Goal: Find specific page/section: Find specific page/section

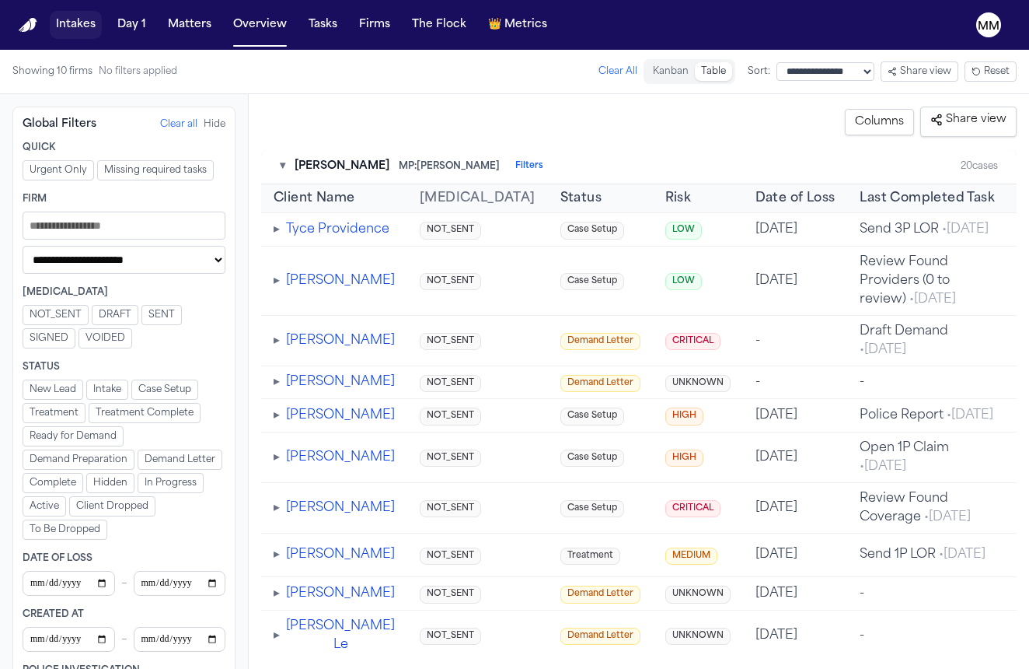
click at [96, 33] on button "Intakes" at bounding box center [76, 25] width 52 height 28
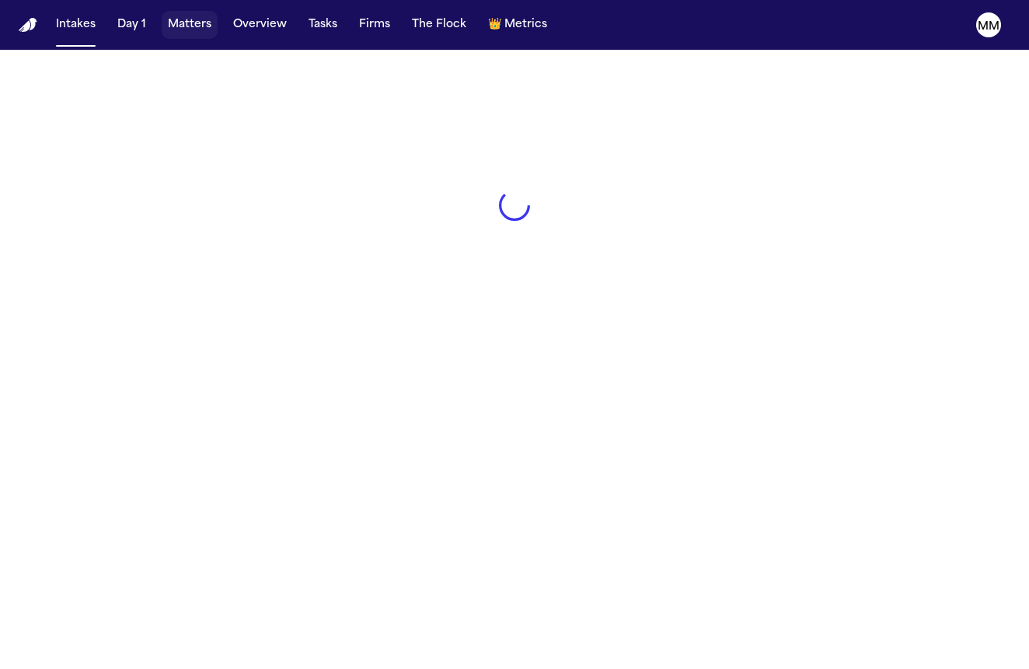
click at [201, 24] on button "Matters" at bounding box center [190, 25] width 56 height 28
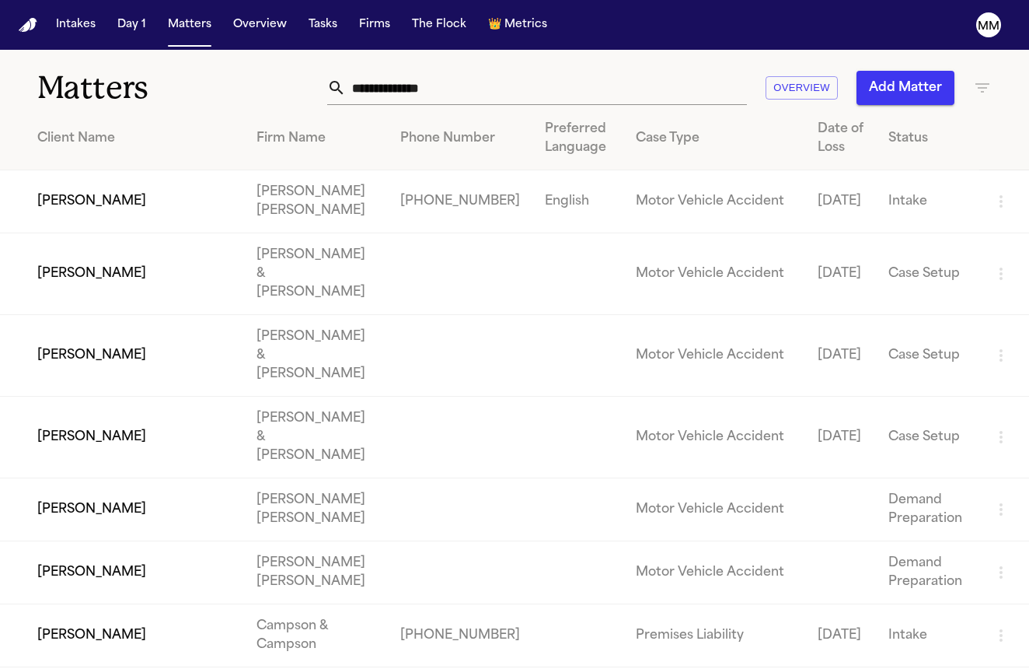
click at [847, 233] on td "[DATE]" at bounding box center [840, 201] width 71 height 63
click at [147, 217] on td "[PERSON_NAME]" at bounding box center [122, 201] width 244 height 63
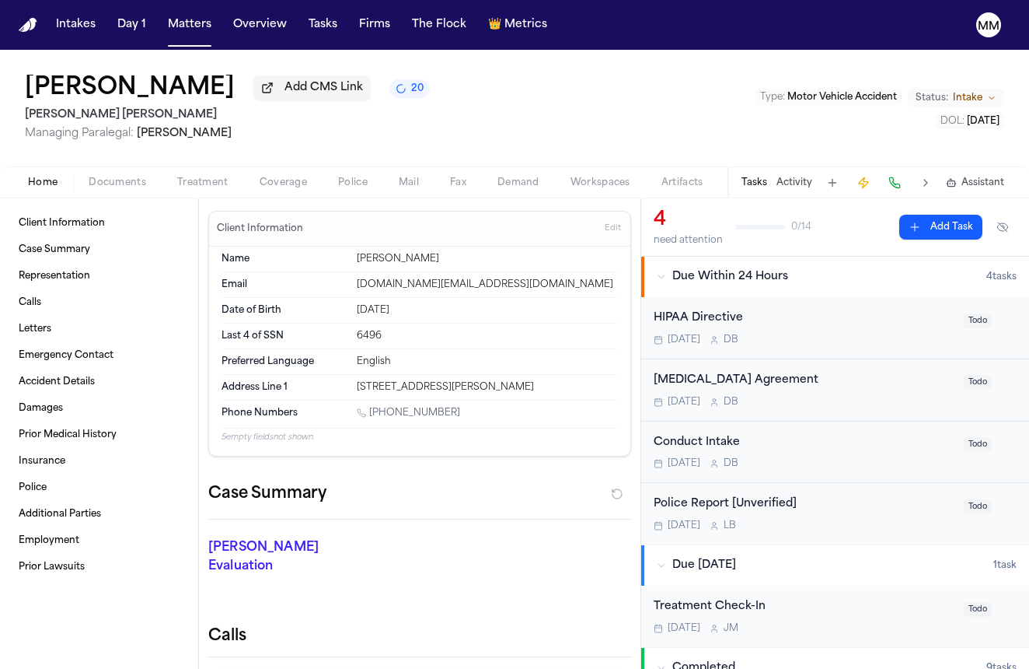
click at [132, 189] on span "Documents" at bounding box center [118, 182] width 58 height 12
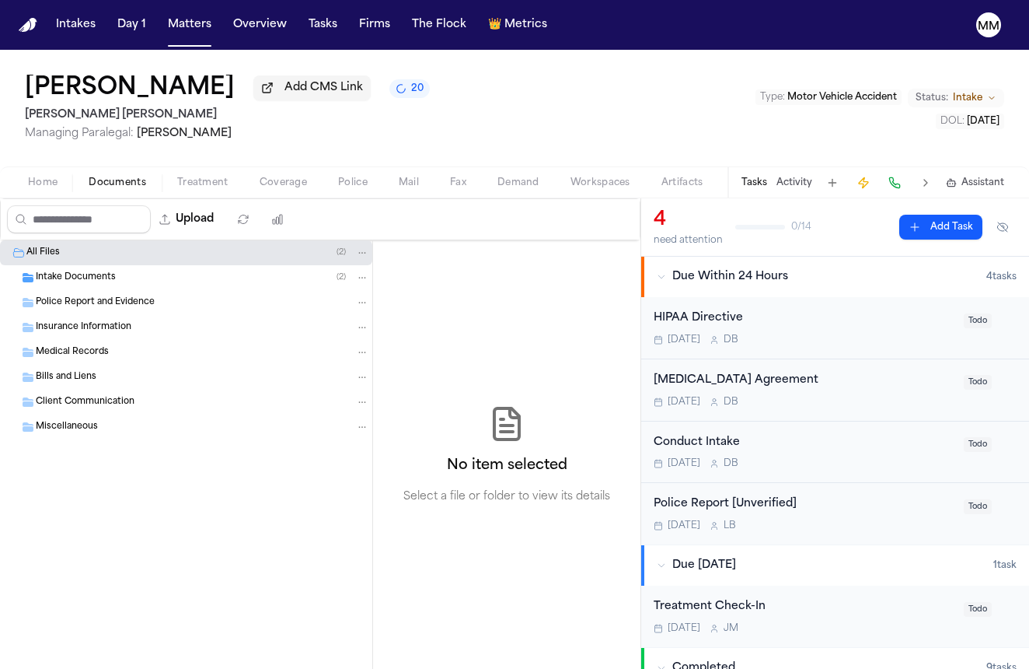
click at [192, 187] on span "Treatment" at bounding box center [202, 182] width 51 height 12
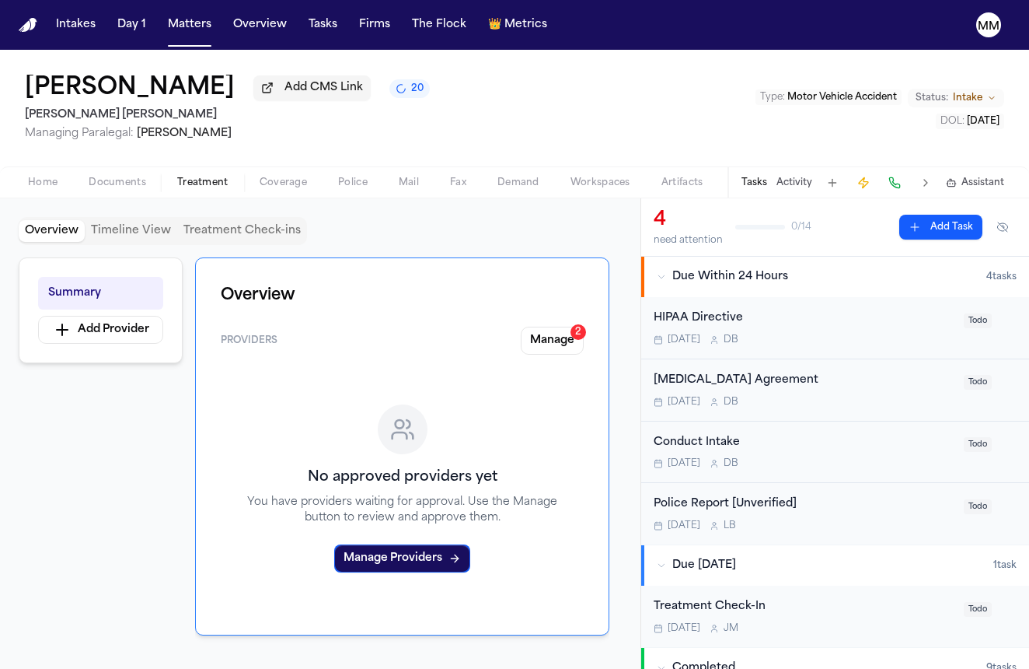
click at [46, 183] on span "Home" at bounding box center [43, 182] width 30 height 12
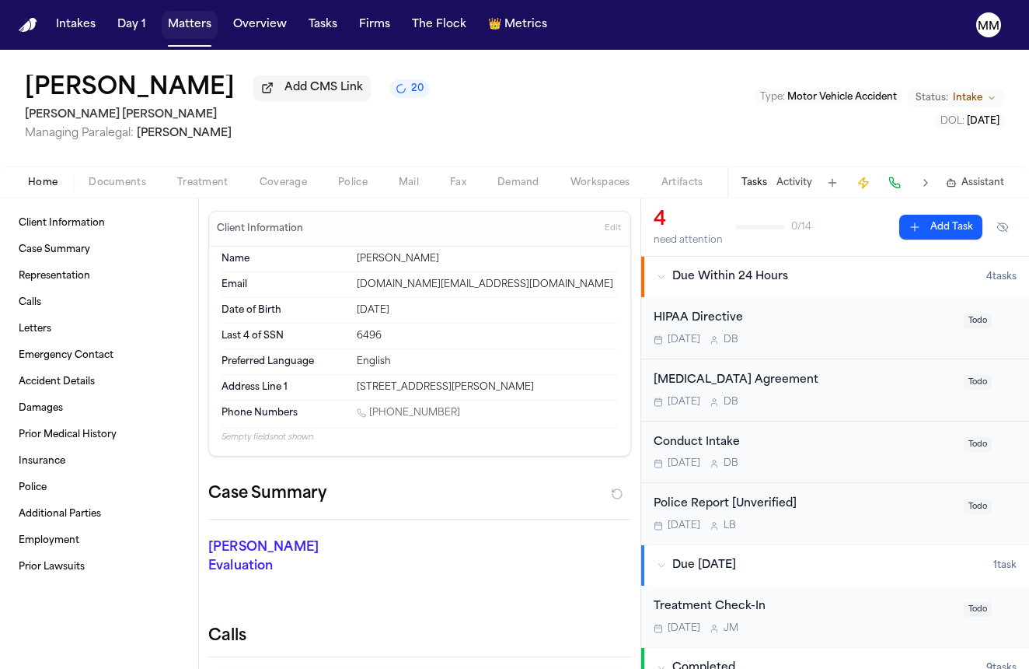
click at [201, 31] on button "Matters" at bounding box center [190, 25] width 56 height 28
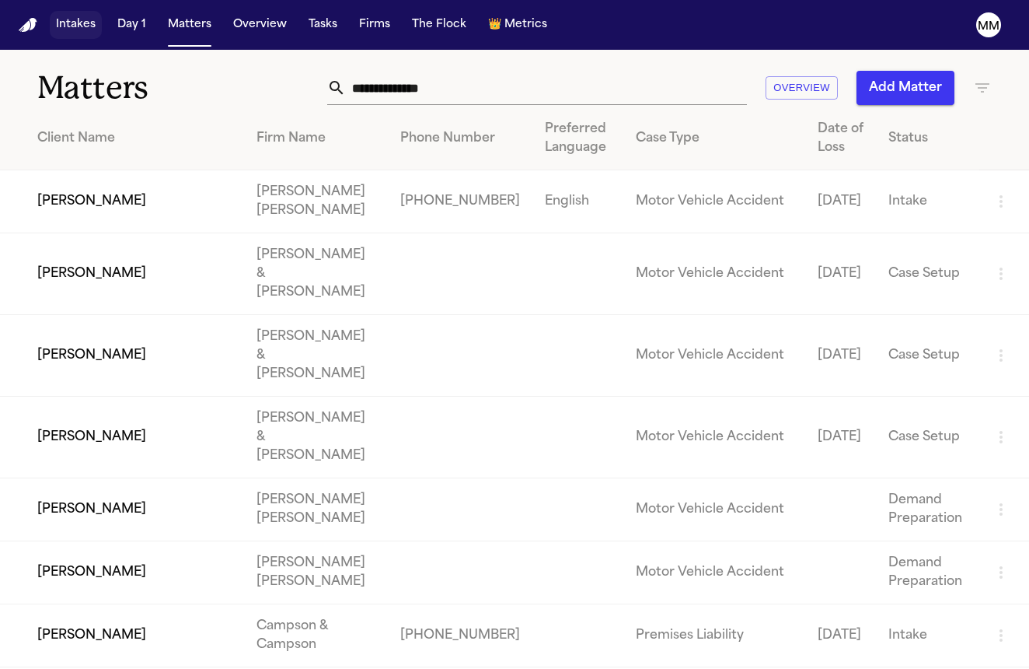
click at [60, 33] on button "Intakes" at bounding box center [76, 25] width 52 height 28
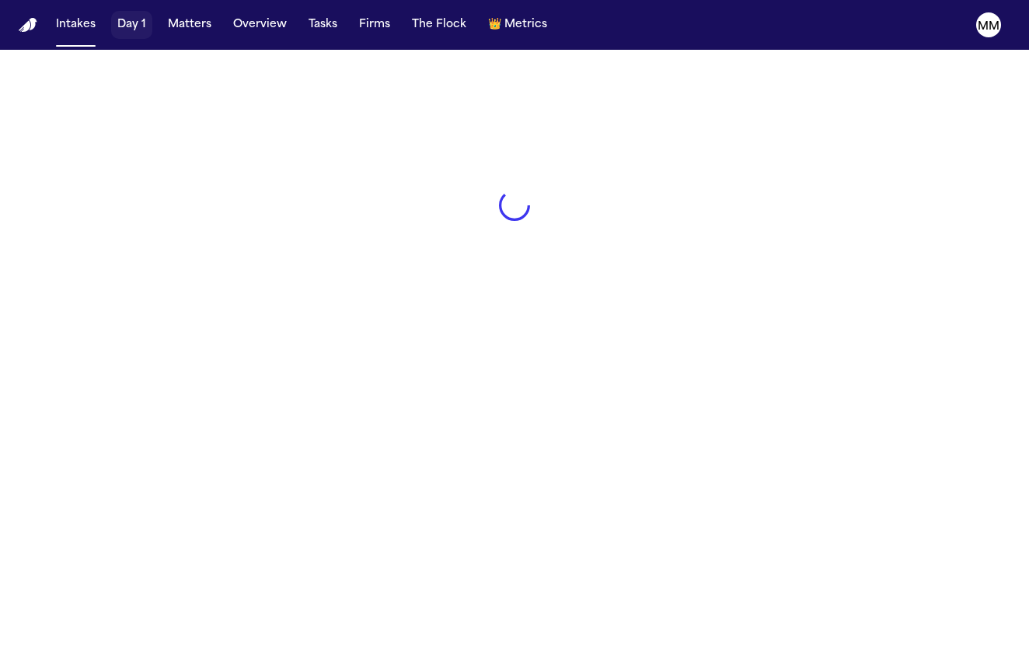
click at [122, 29] on button "Day 1" at bounding box center [131, 25] width 41 height 28
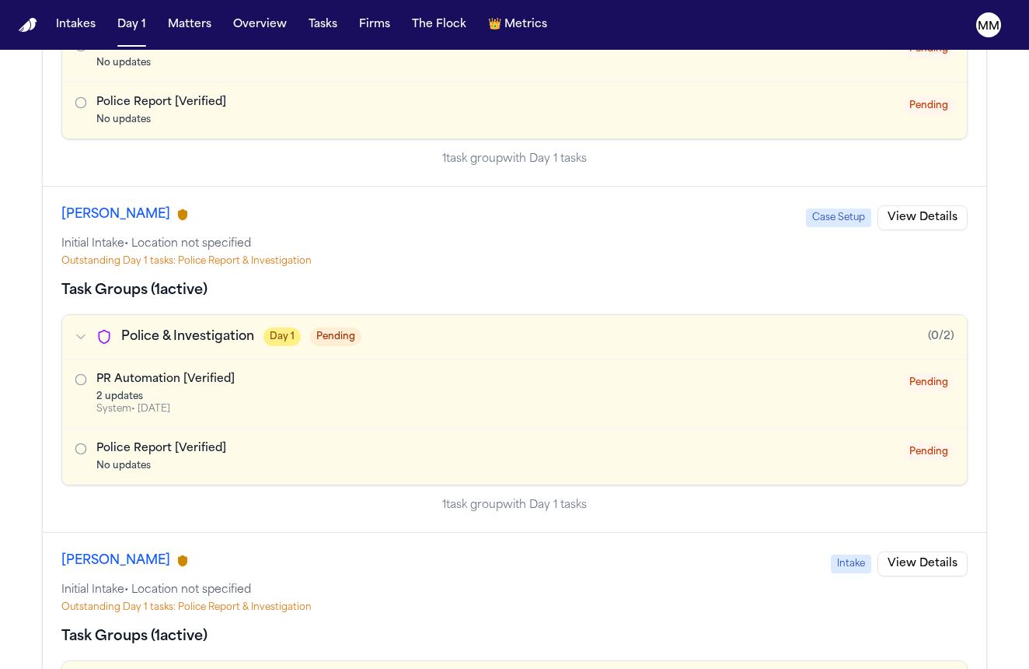
scroll to position [1427, 0]
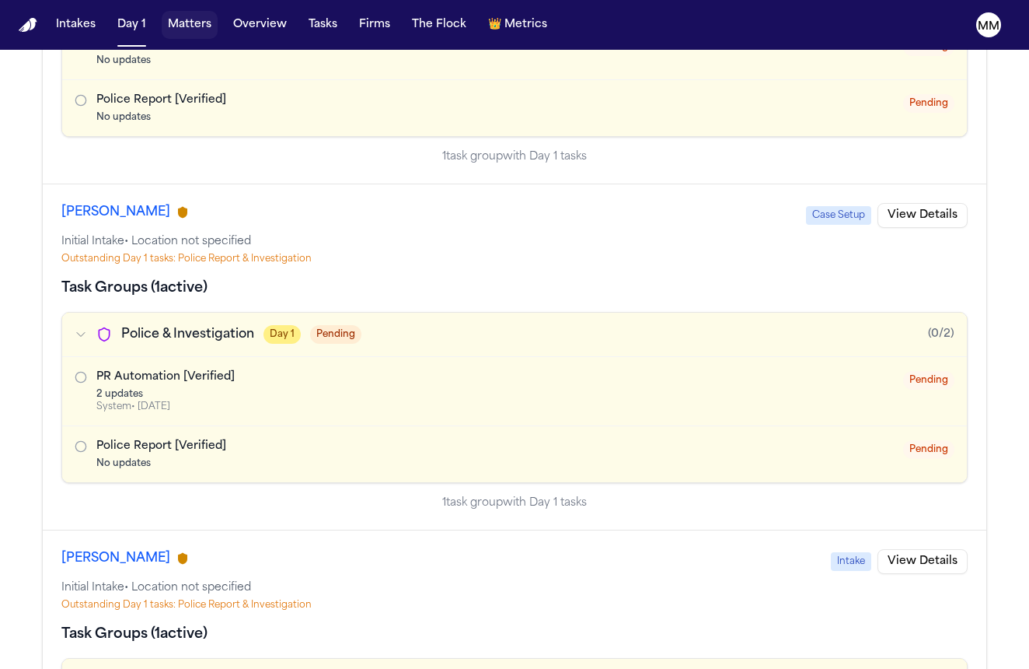
click at [207, 30] on button "Matters" at bounding box center [190, 25] width 56 height 28
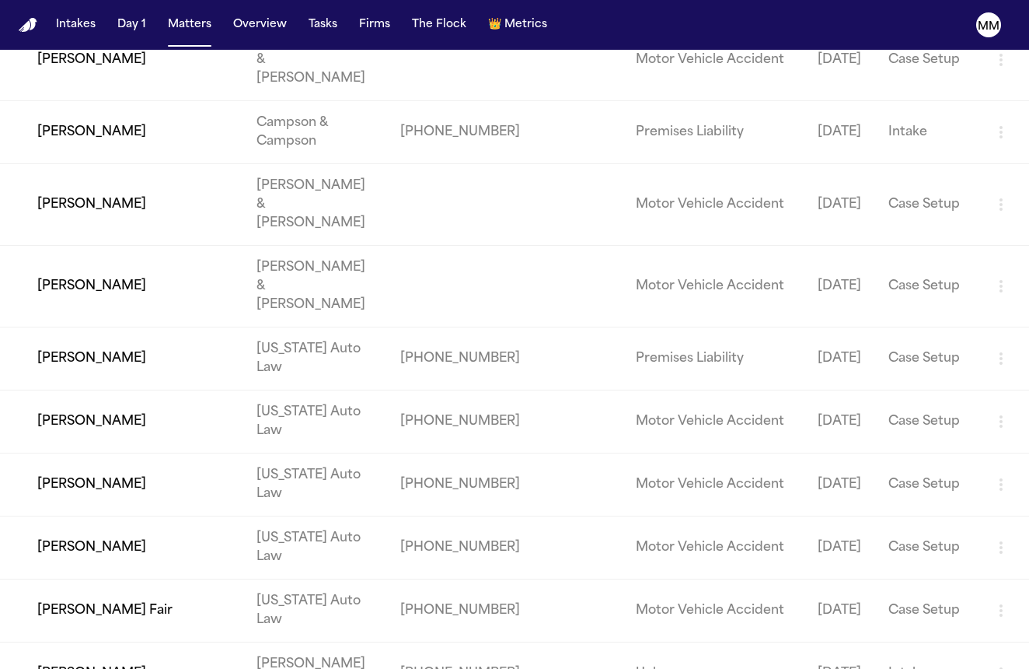
scroll to position [1773, 0]
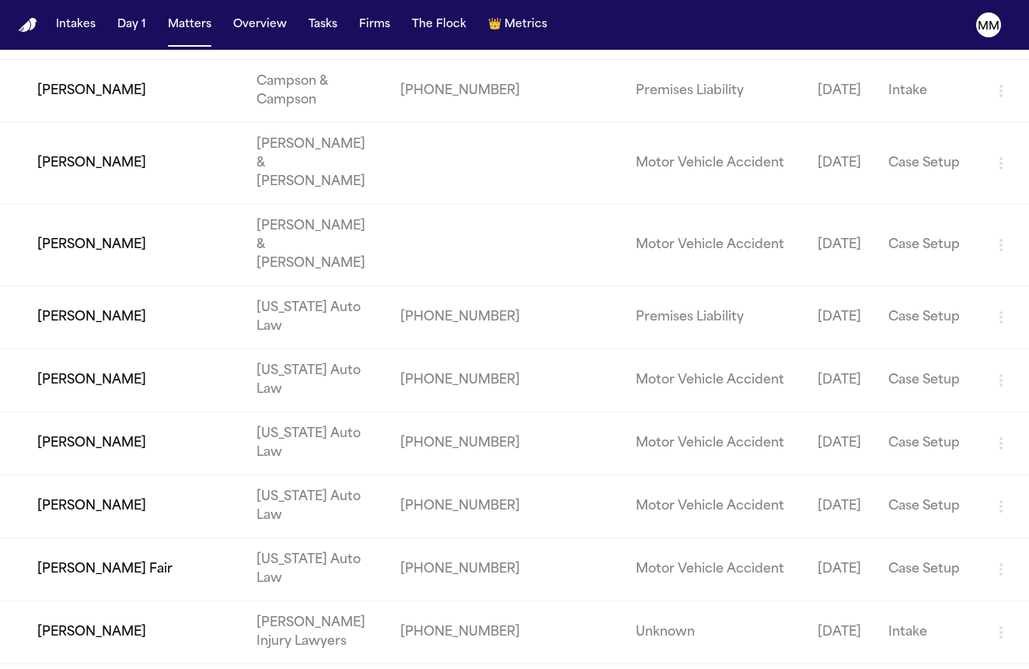
click at [155, 600] on td "[PERSON_NAME]" at bounding box center [122, 631] width 244 height 63
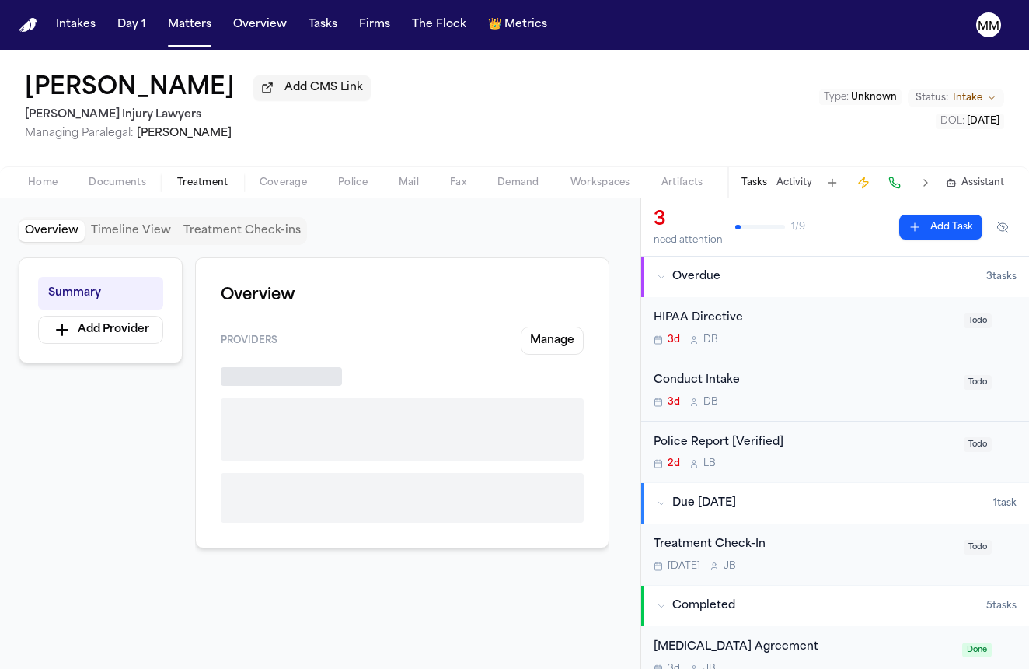
click at [211, 192] on span "button" at bounding box center [203, 191] width 70 height 2
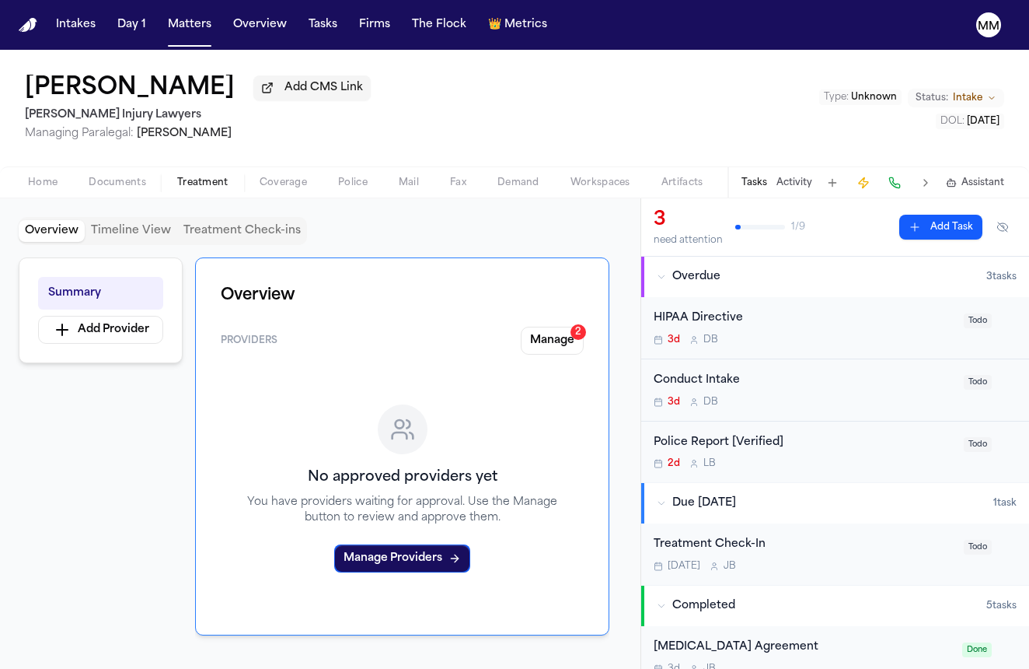
click at [273, 189] on span "Coverage" at bounding box center [283, 182] width 47 height 12
